Goal: Transaction & Acquisition: Book appointment/travel/reservation

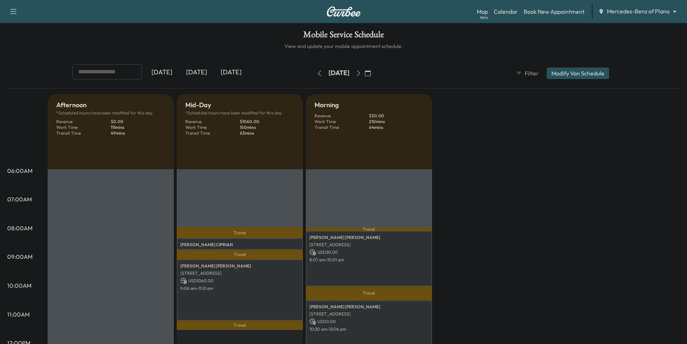
click at [650, 8] on body "Support Log Out Map Beta Calendar Book New Appointment Mercedes-Benz of Plano *…" at bounding box center [343, 172] width 687 height 344
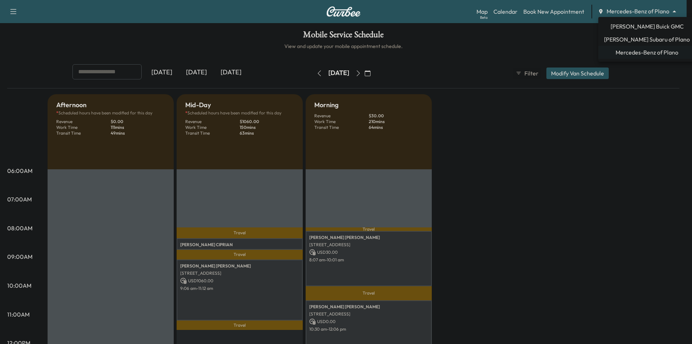
click at [645, 40] on span "[PERSON_NAME] Subaru of Plano" at bounding box center [647, 39] width 86 height 9
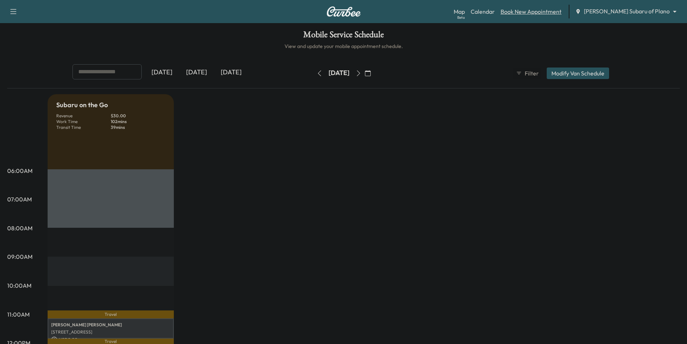
click at [561, 11] on link "Book New Appointment" at bounding box center [530, 11] width 61 height 9
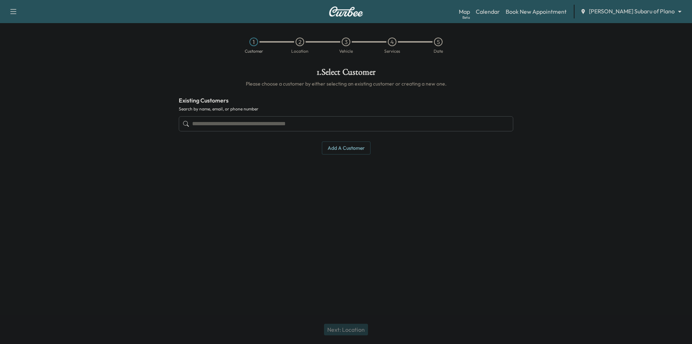
click at [321, 126] on input "text" at bounding box center [346, 123] width 335 height 15
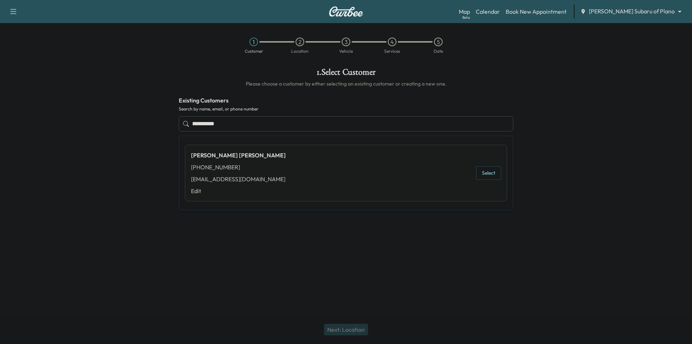
click at [489, 176] on button "Select" at bounding box center [488, 172] width 25 height 13
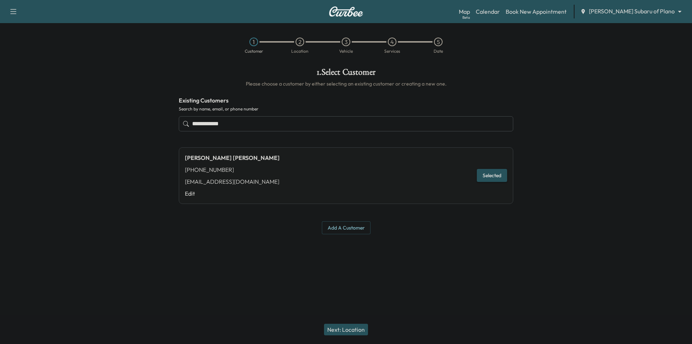
type input "**********"
click at [343, 331] on button "Next: Location" at bounding box center [346, 329] width 44 height 12
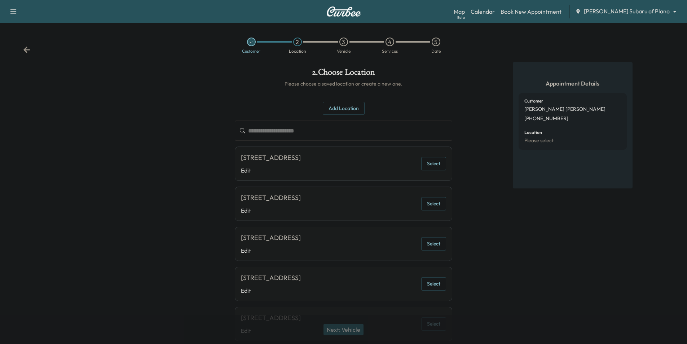
click at [438, 163] on button "Select" at bounding box center [433, 163] width 25 height 13
click at [357, 330] on button "Next: Vehicle" at bounding box center [343, 329] width 40 height 12
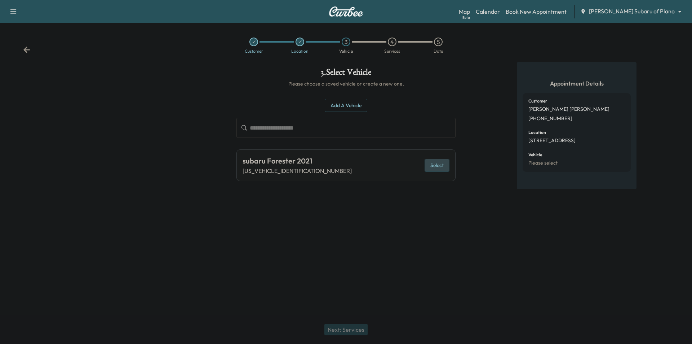
click at [442, 167] on button "Select" at bounding box center [437, 165] width 25 height 13
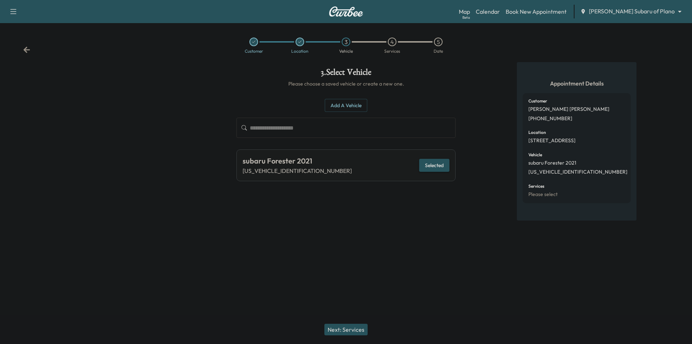
click at [351, 325] on button "Next: Services" at bounding box center [345, 329] width 43 height 12
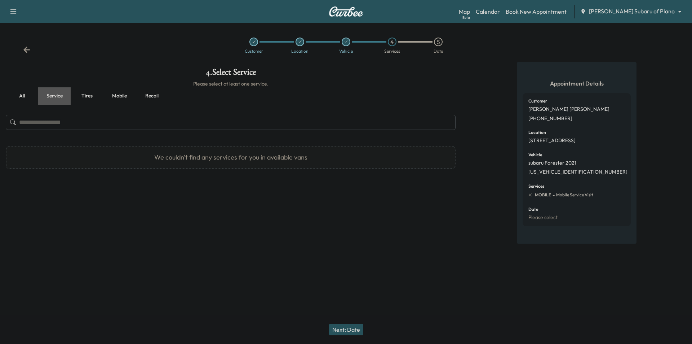
click at [56, 97] on button "Service" at bounding box center [54, 95] width 32 height 17
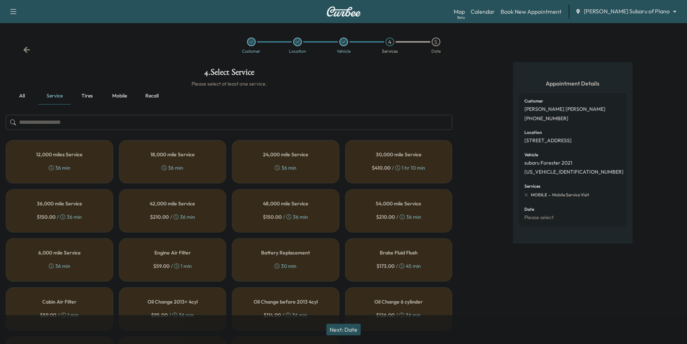
scroll to position [65, 0]
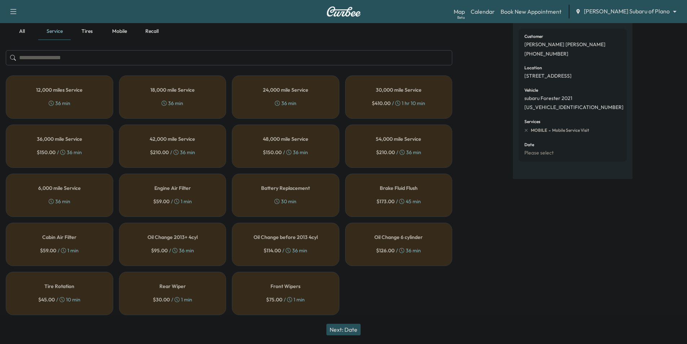
click at [419, 234] on h5 "Oil Change 6 cylinder" at bounding box center [398, 236] width 48 height 5
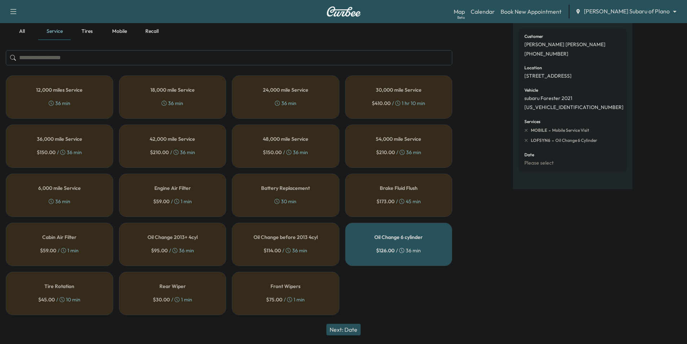
click at [335, 329] on button "Next: Date" at bounding box center [343, 329] width 34 height 12
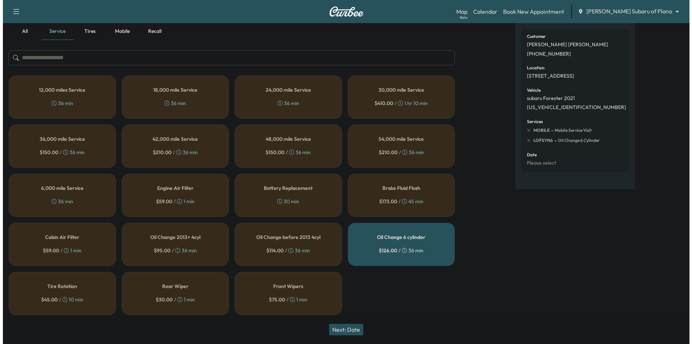
scroll to position [0, 0]
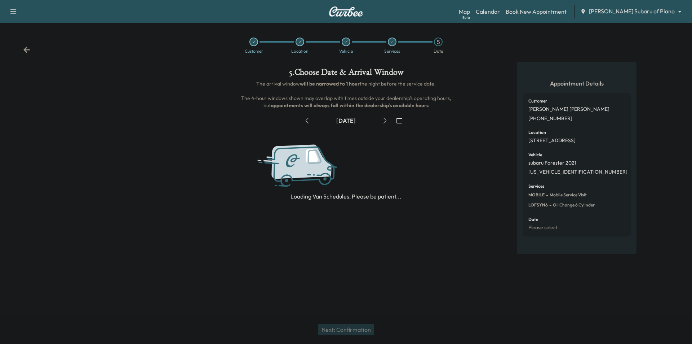
click at [398, 120] on icon "button" at bounding box center [400, 121] width 6 height 6
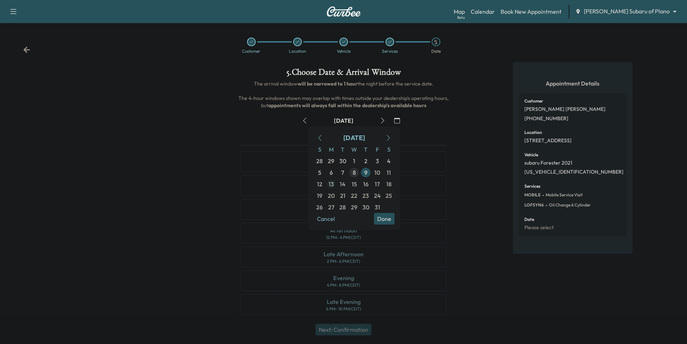
click at [331, 183] on span "13" at bounding box center [330, 184] width 5 height 9
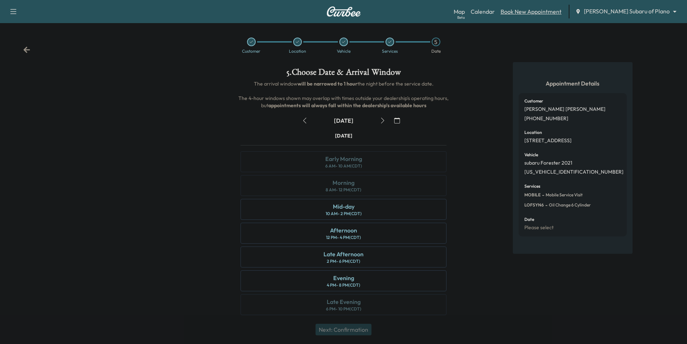
click at [550, 15] on link "Book New Appointment" at bounding box center [530, 11] width 61 height 9
click at [24, 53] on icon at bounding box center [26, 49] width 7 height 7
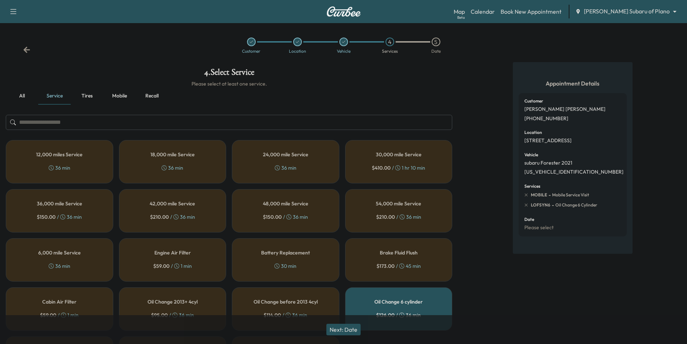
click at [28, 51] on icon at bounding box center [26, 49] width 7 height 7
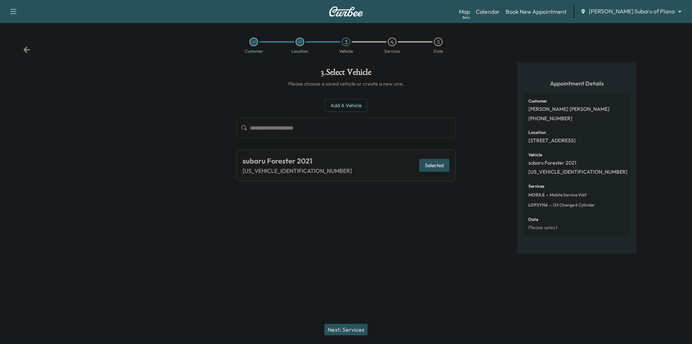
click at [28, 51] on icon at bounding box center [26, 49] width 7 height 7
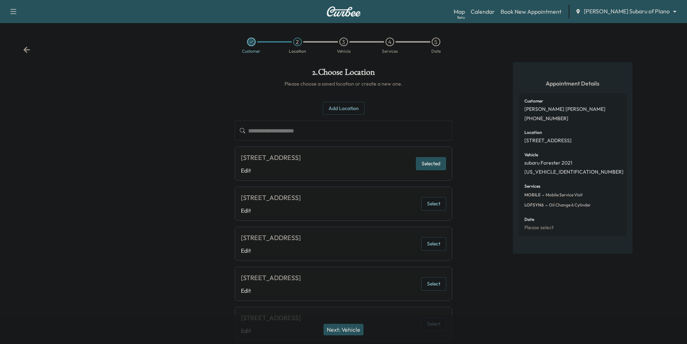
click at [28, 51] on icon at bounding box center [26, 49] width 7 height 7
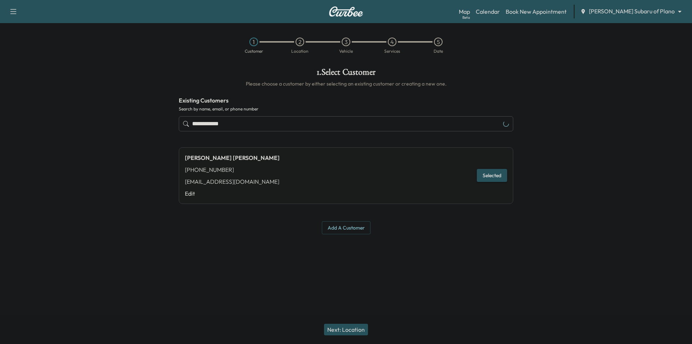
click at [337, 125] on input "**********" at bounding box center [346, 123] width 335 height 15
paste input "*****"
type input "**********"
